Goal: Task Accomplishment & Management: Manage account settings

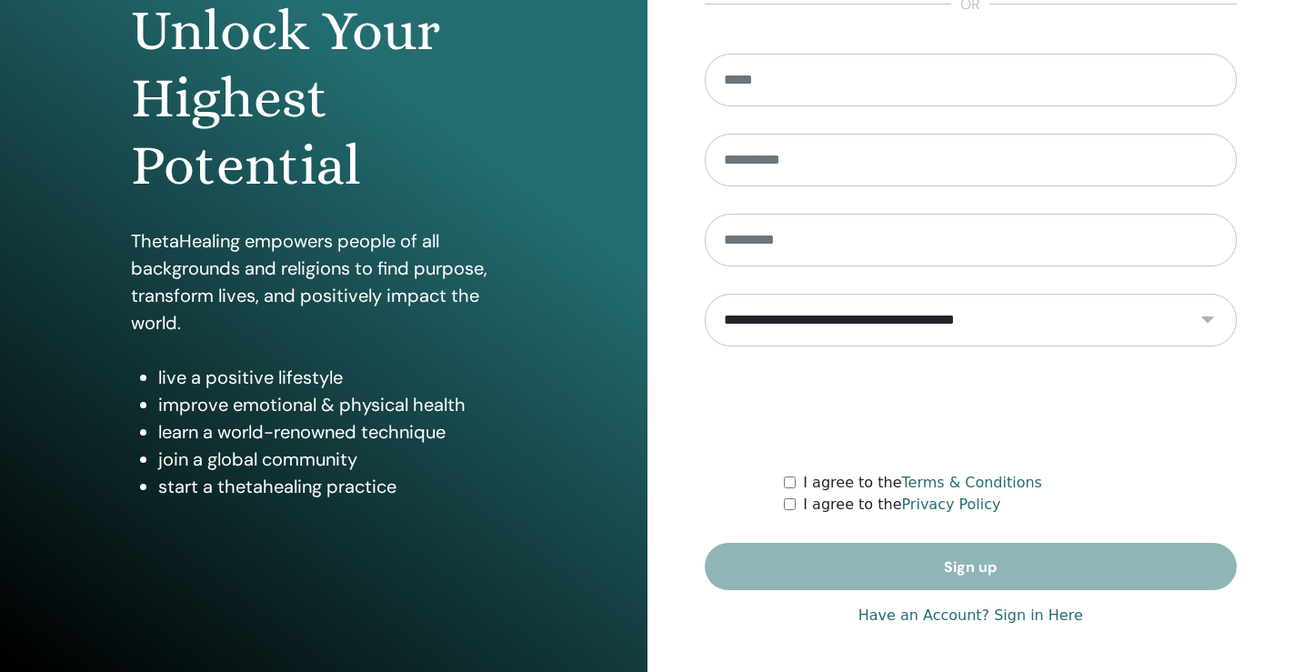
click at [967, 607] on link "Have an Account? Sign in Here" at bounding box center [971, 616] width 225 height 22
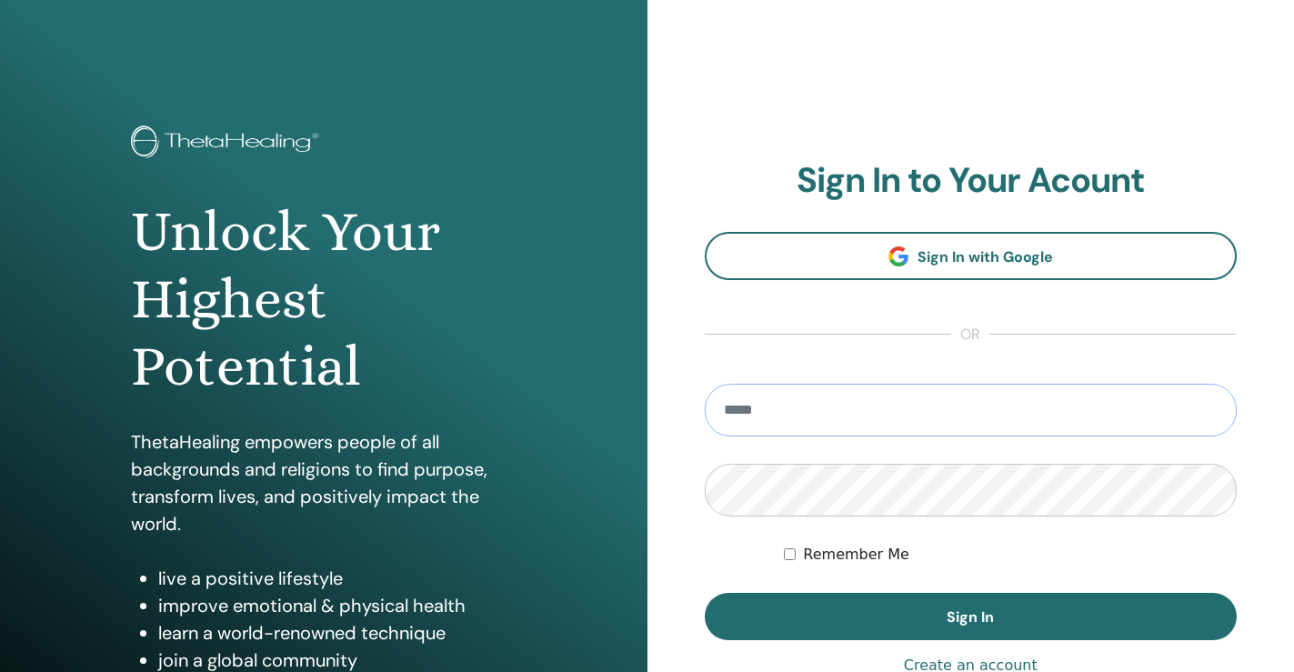
click at [857, 402] on input "email" at bounding box center [971, 410] width 533 height 53
type input "**********"
click at [705, 593] on button "Sign In" at bounding box center [971, 616] width 533 height 47
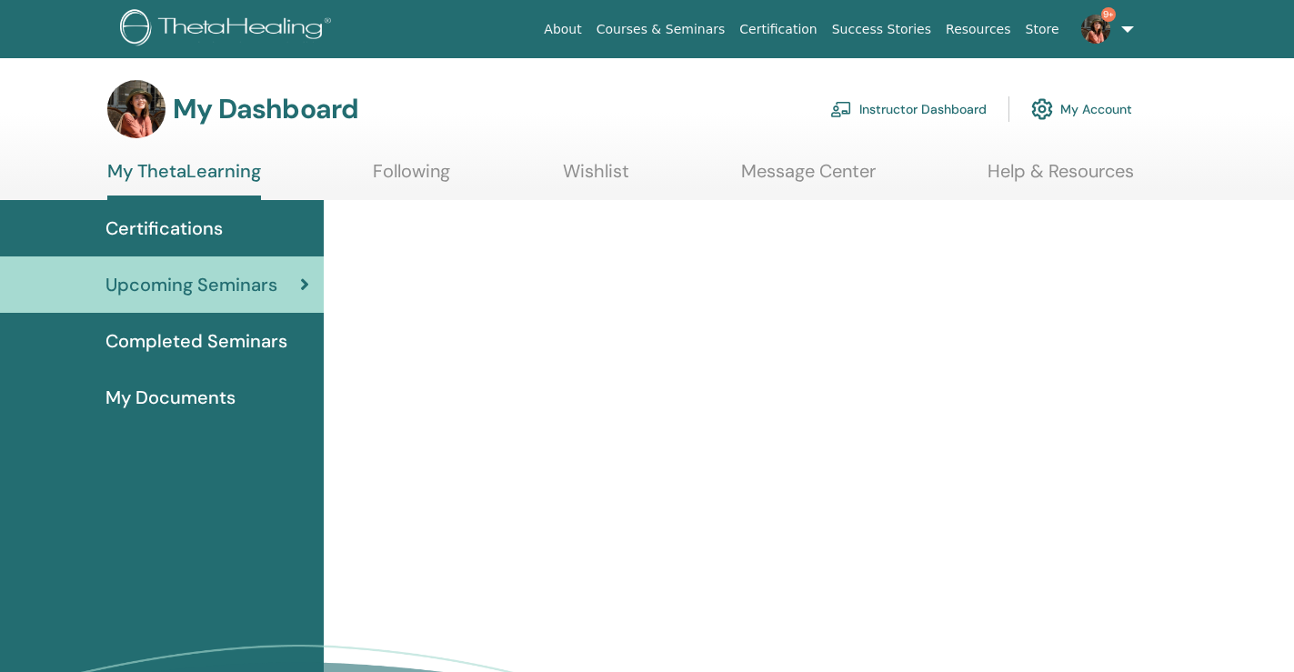
click at [891, 112] on link "Instructor Dashboard" at bounding box center [908, 109] width 156 height 40
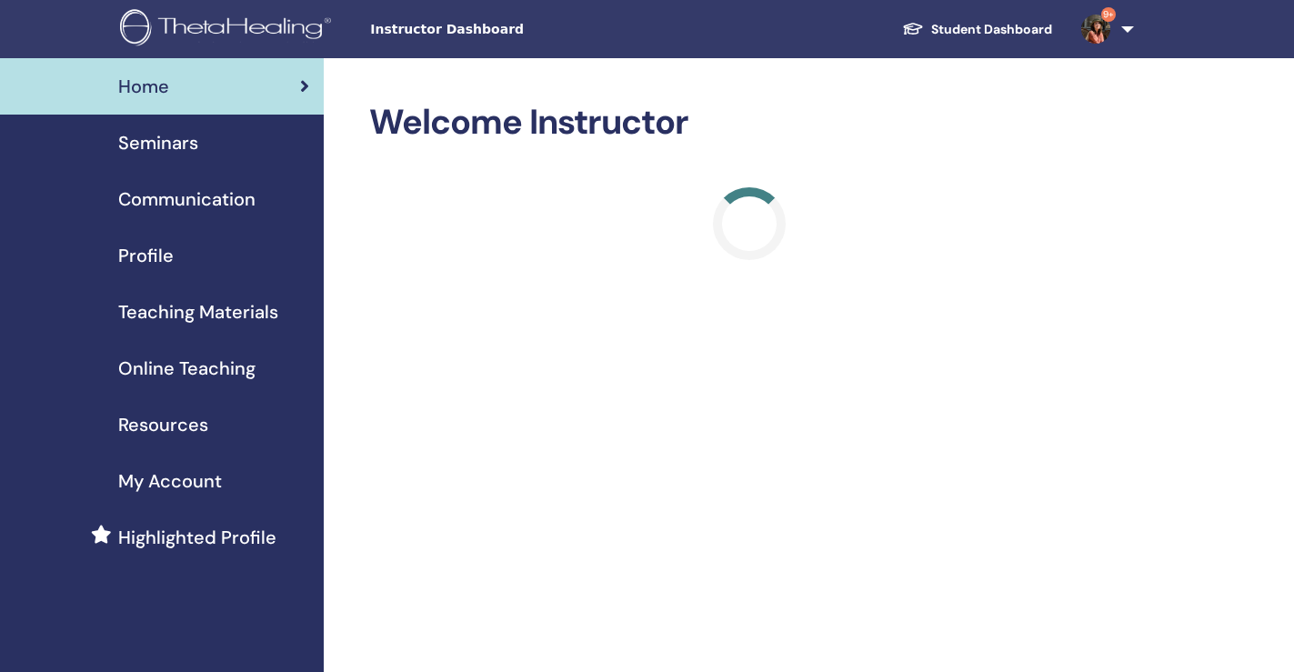
click at [272, 146] on div "Seminars" at bounding box center [162, 142] width 295 height 27
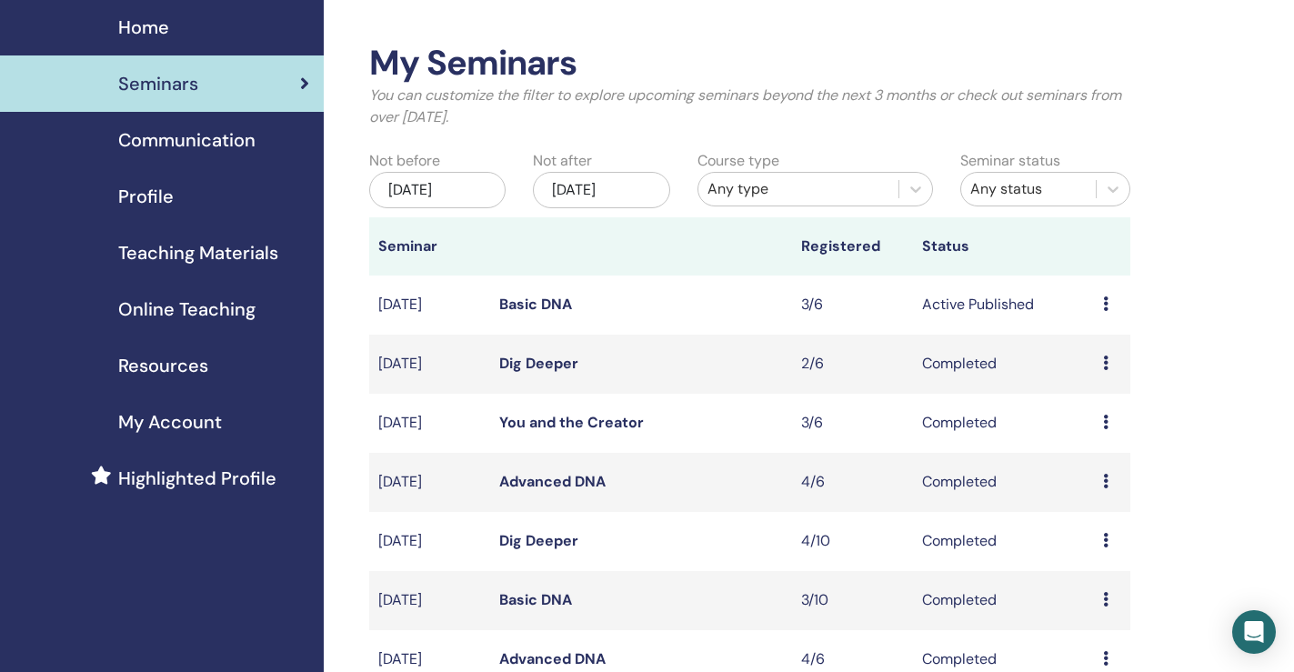
scroll to position [91, 0]
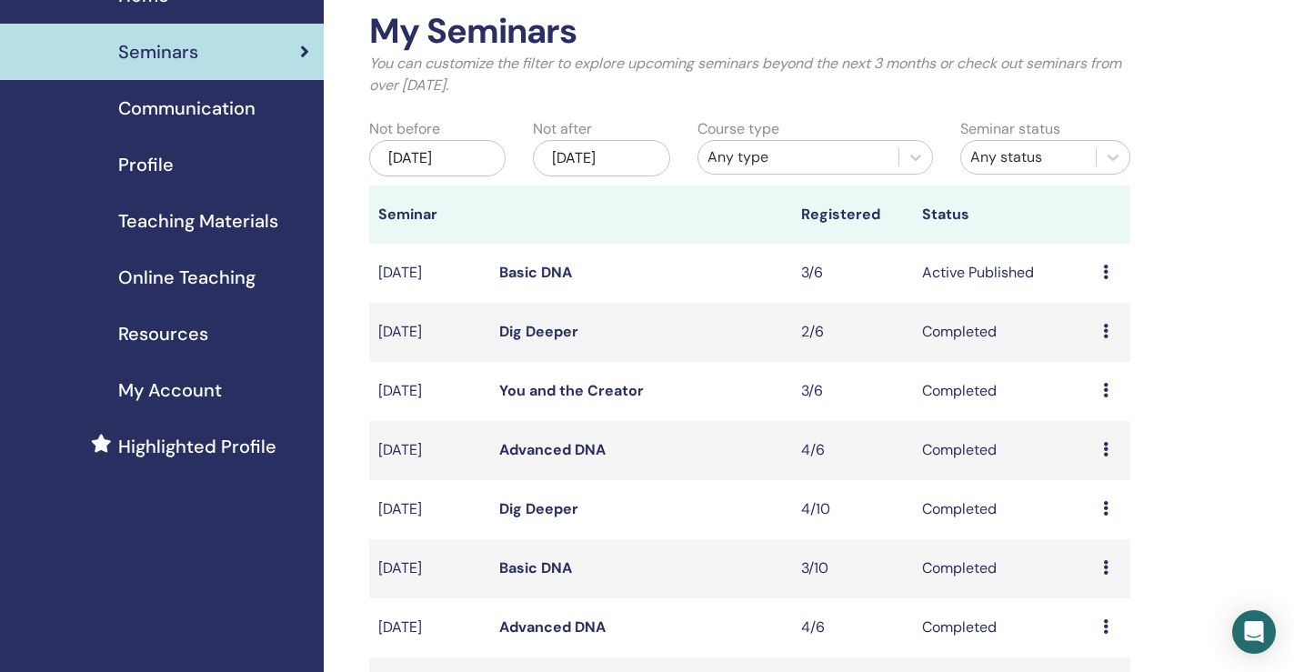
click at [551, 272] on link "Basic DNA" at bounding box center [535, 272] width 73 height 19
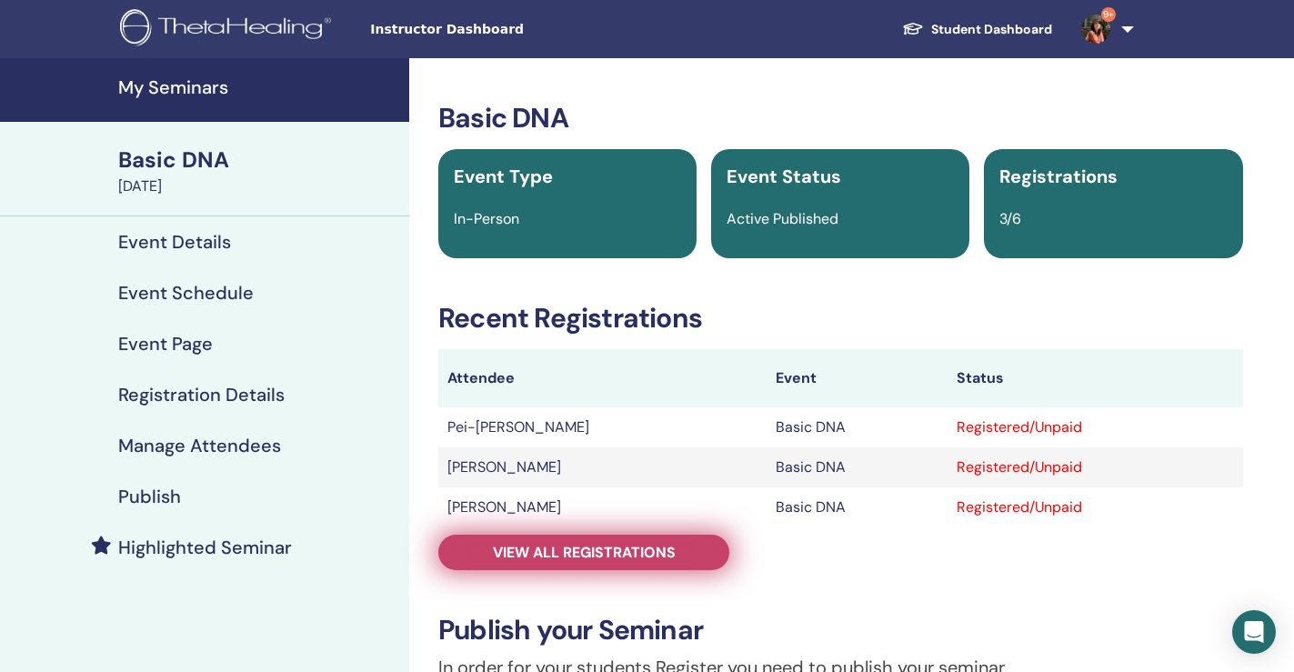
click at [600, 548] on span "View all registrations" at bounding box center [584, 552] width 183 height 19
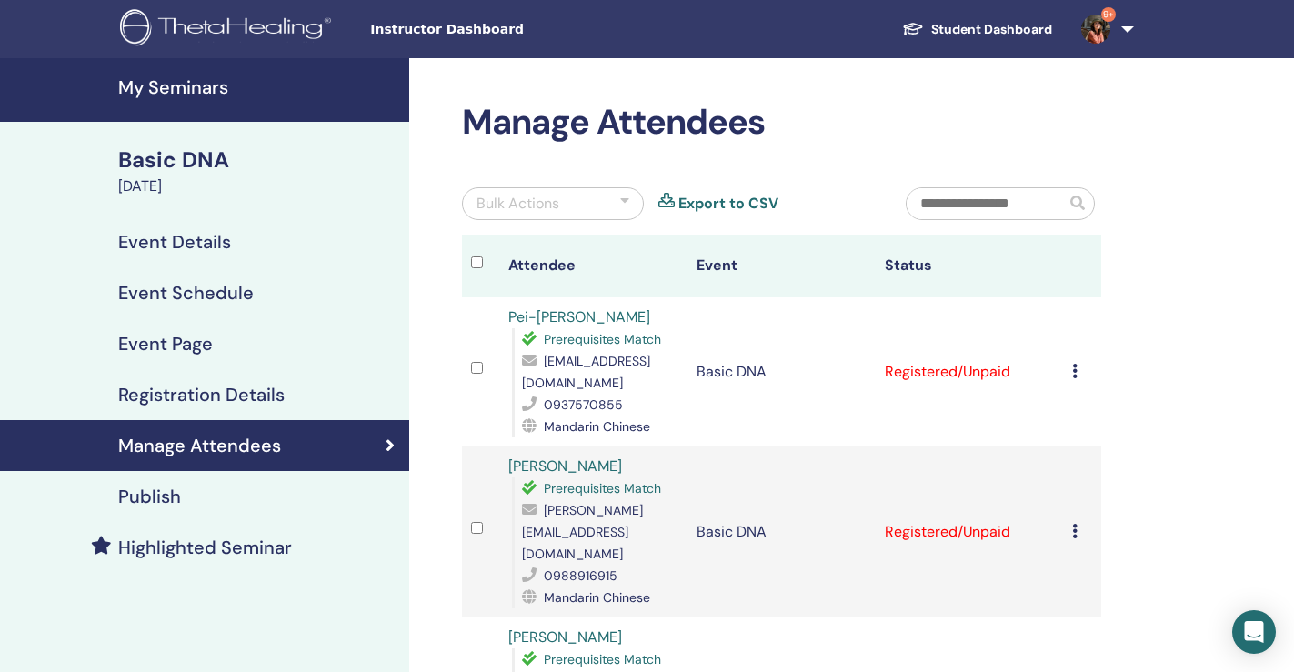
click at [1073, 364] on icon at bounding box center [1074, 371] width 5 height 15
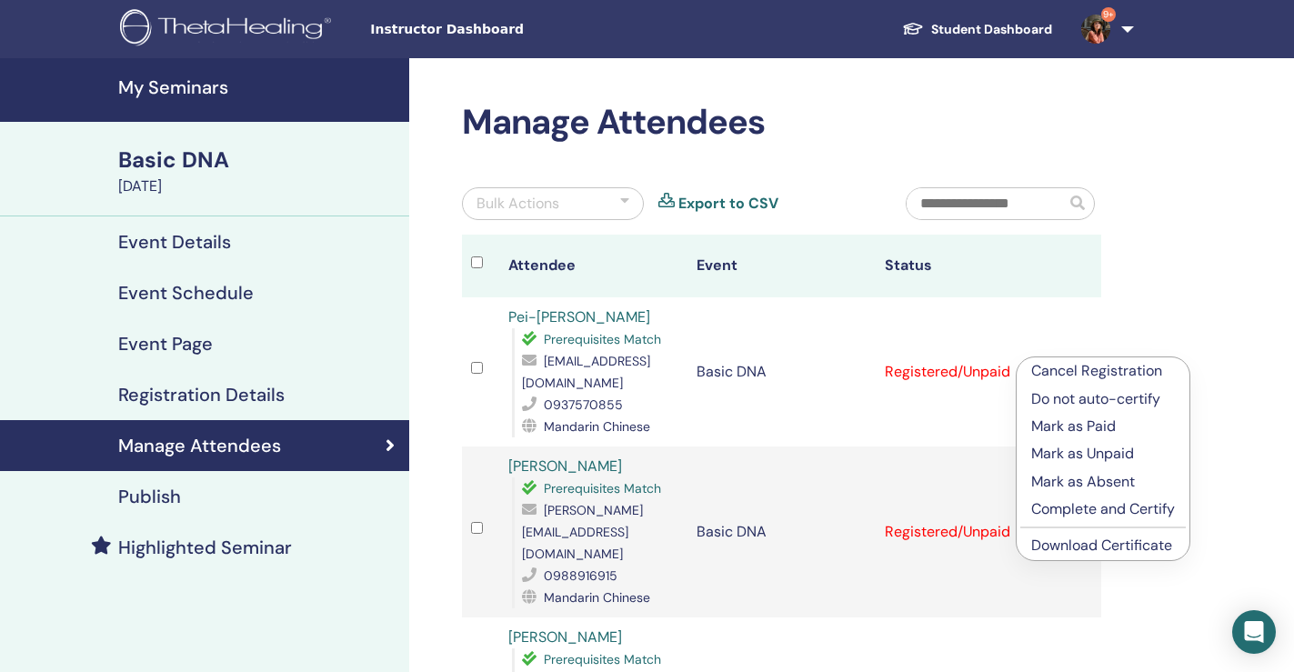
click at [1055, 550] on link "Download Certificate" at bounding box center [1101, 545] width 141 height 19
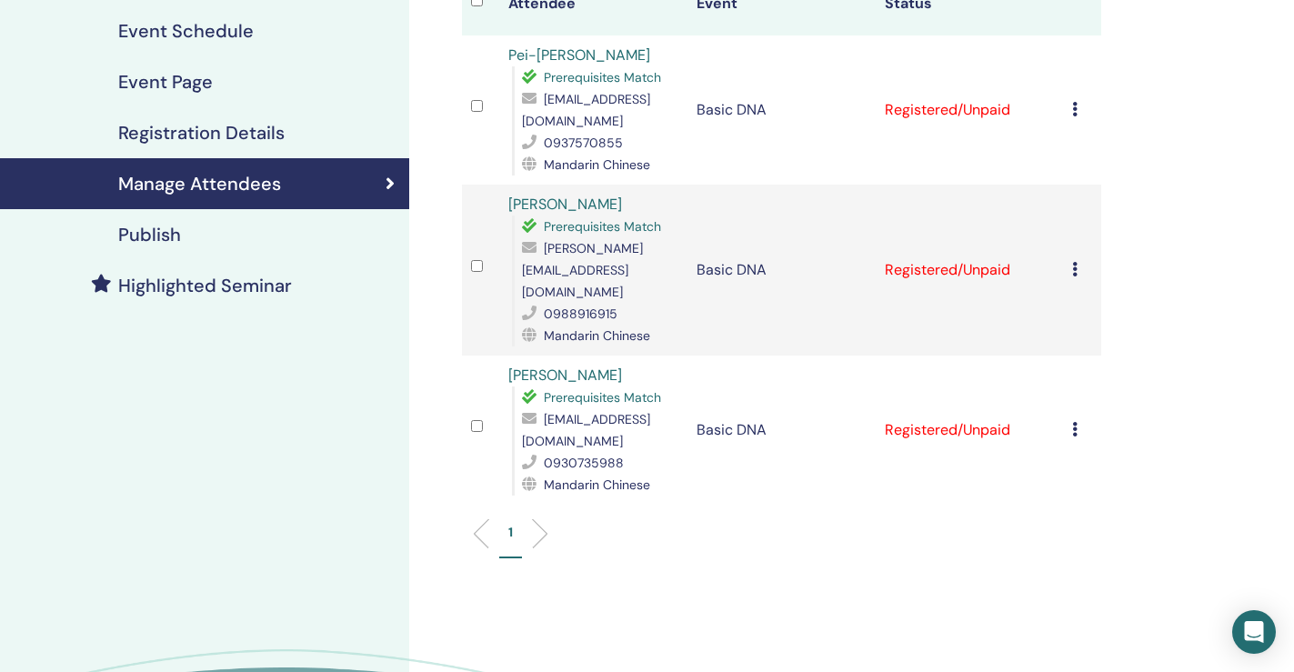
scroll to position [273, 0]
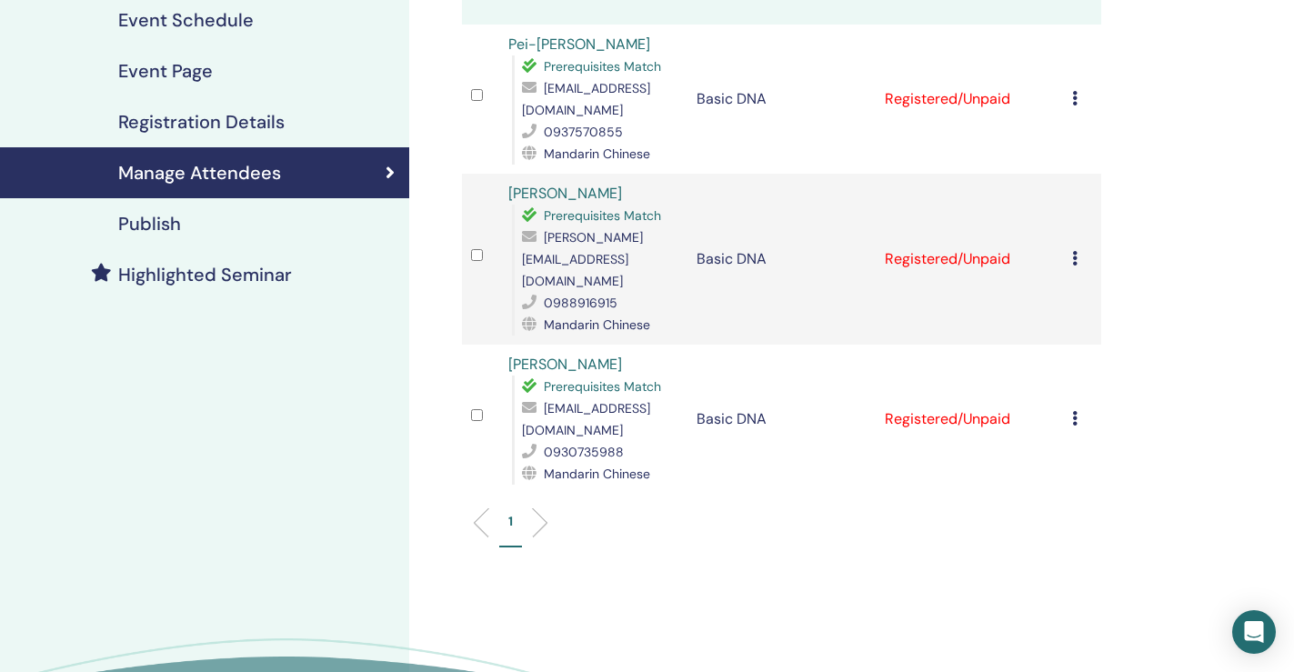
click at [1075, 251] on icon at bounding box center [1074, 258] width 5 height 15
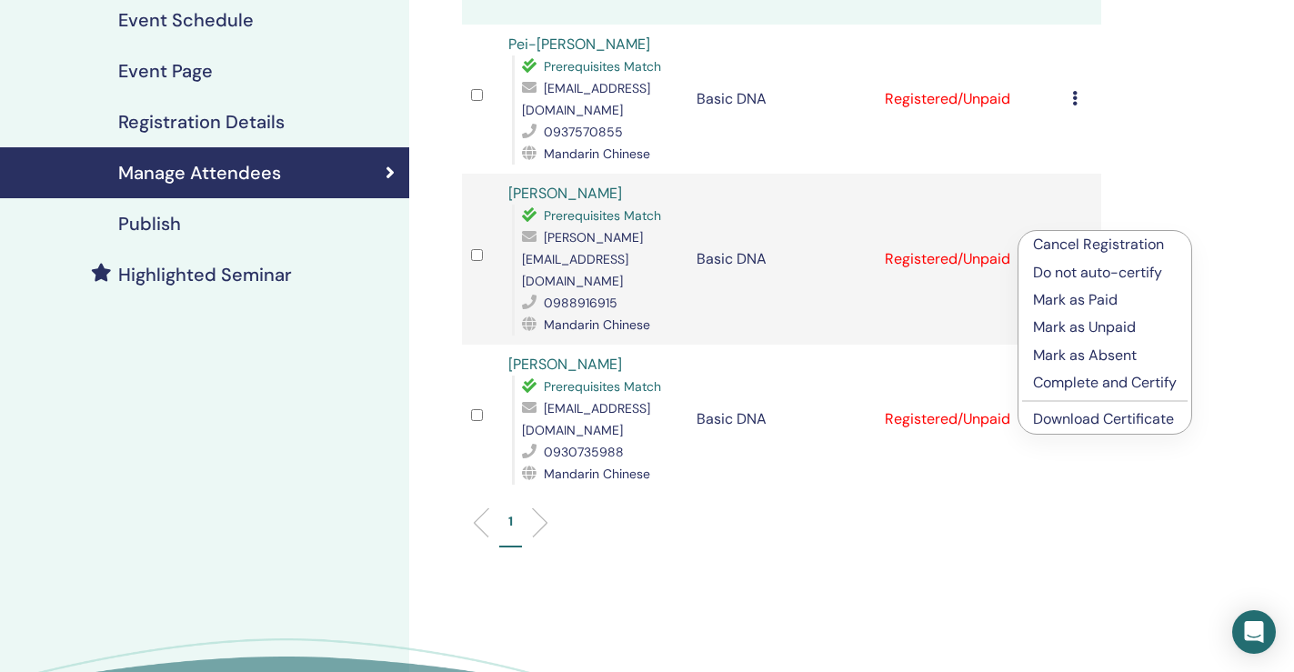
click at [1066, 422] on link "Download Certificate" at bounding box center [1103, 418] width 141 height 19
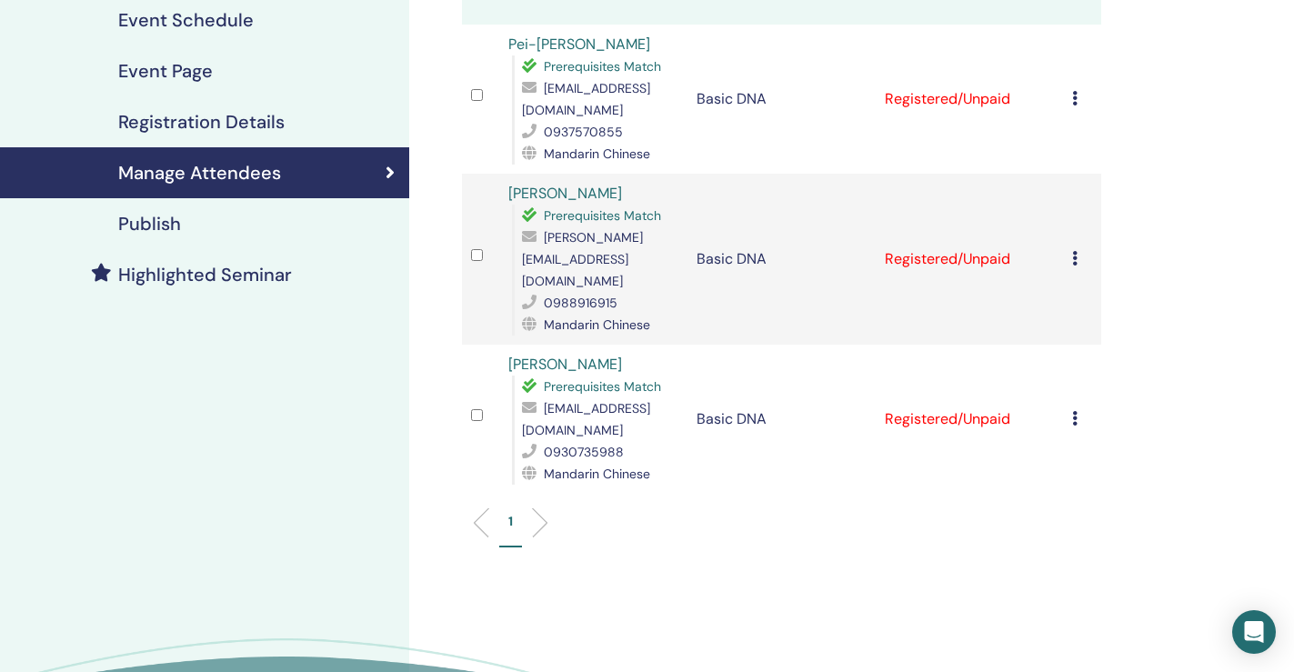
click at [1076, 411] on icon at bounding box center [1074, 418] width 5 height 15
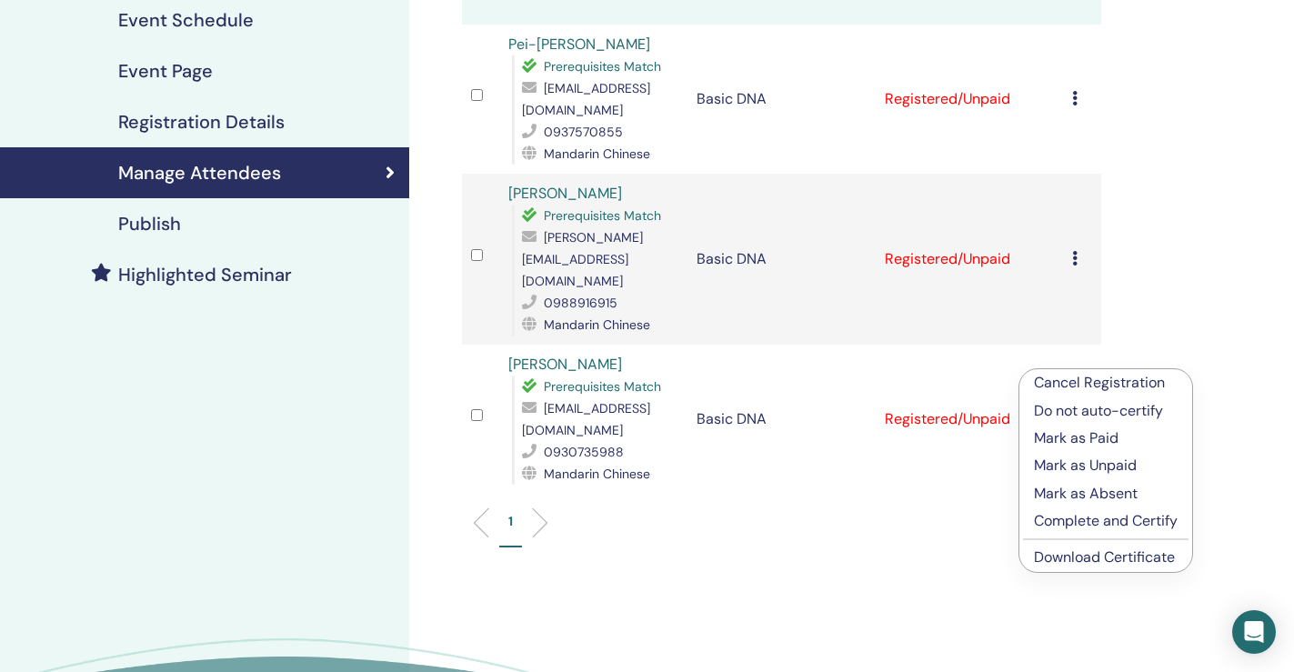
click at [1063, 569] on li "Download Certificate" at bounding box center [1105, 557] width 173 height 27
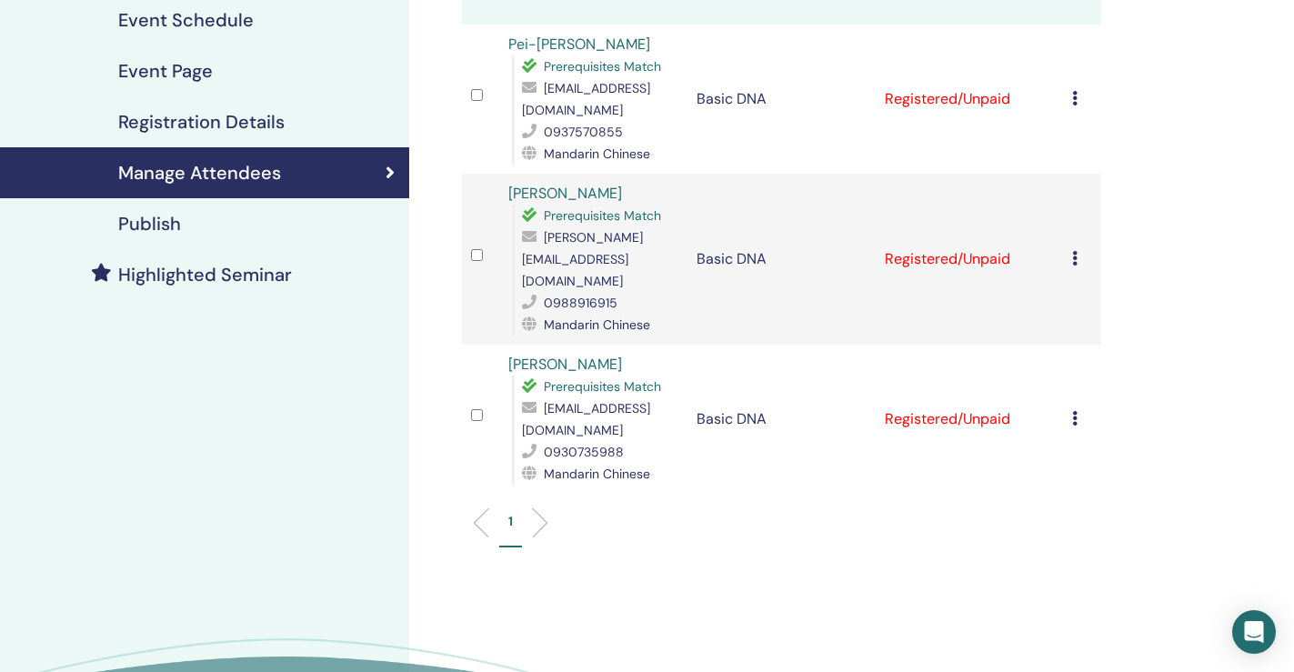
click at [1072, 411] on icon at bounding box center [1074, 418] width 5 height 15
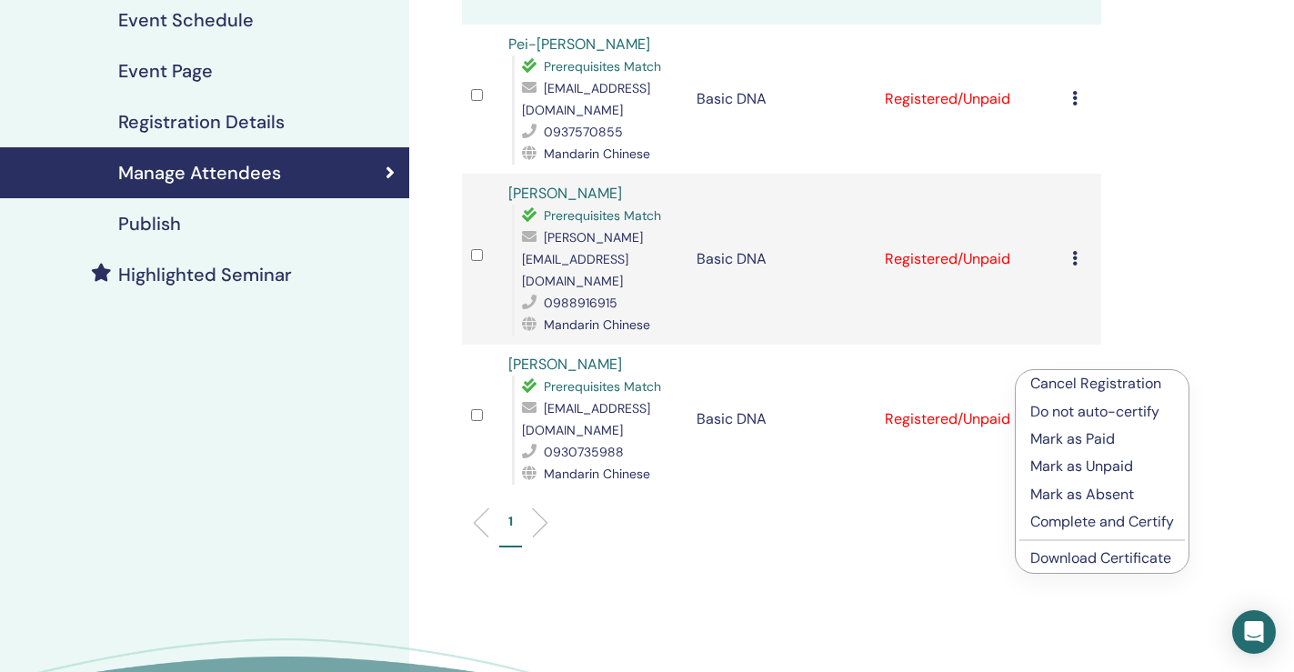
click at [1058, 549] on link "Download Certificate" at bounding box center [1100, 557] width 141 height 19
